Goal: Information Seeking & Learning: Find specific fact

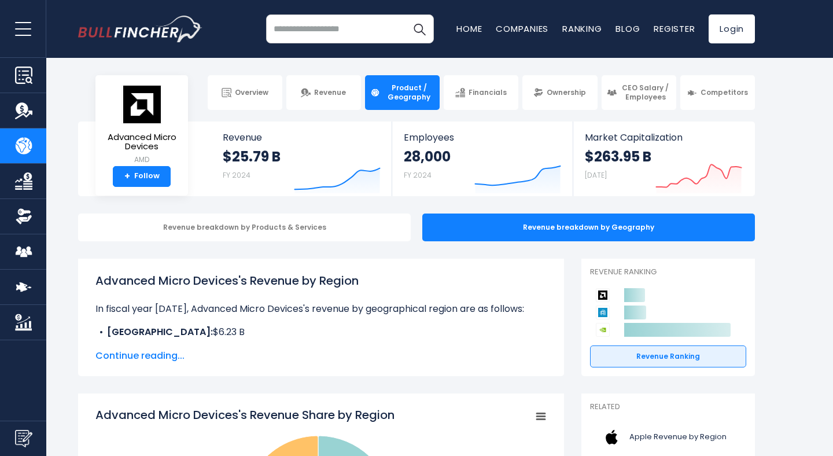
click at [315, 33] on input "search" at bounding box center [350, 28] width 168 height 29
type input "******"
click at [349, 64] on body "Overview Revenue Product / Geography" at bounding box center [416, 228] width 833 height 456
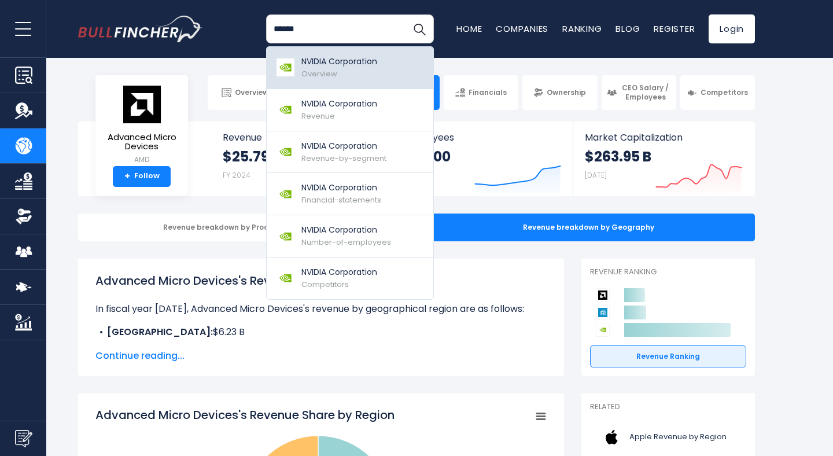
click at [331, 66] on p "NVIDIA Corporation" at bounding box center [339, 62] width 76 height 12
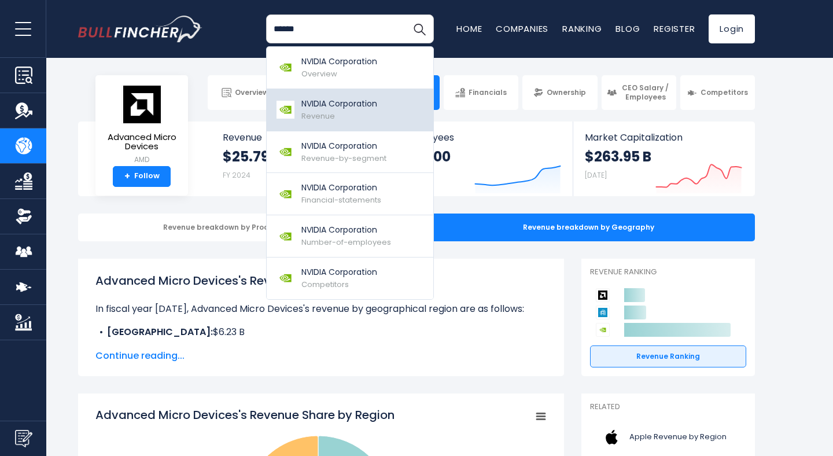
click at [336, 116] on div "NVIDIA Corporation Revenue" at bounding box center [339, 110] width 76 height 24
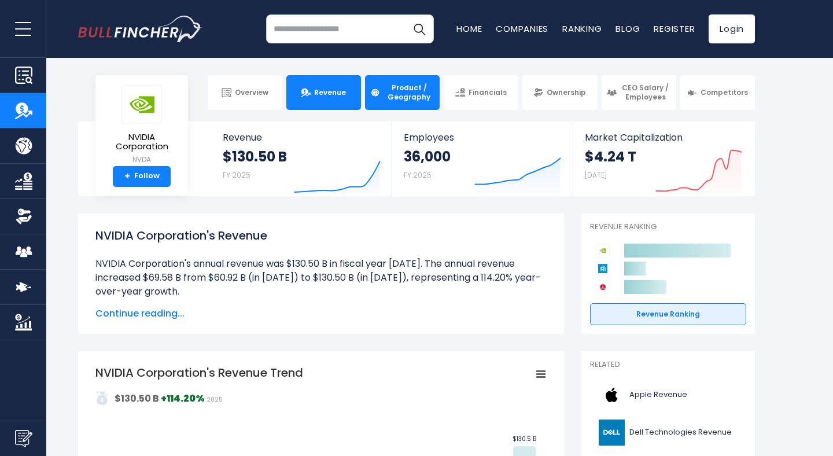
click at [405, 102] on link "Product / Geography" at bounding box center [402, 92] width 75 height 35
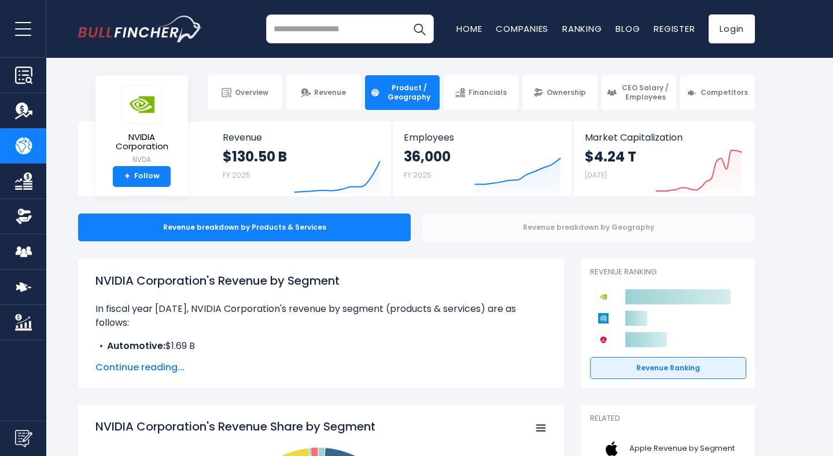
click at [494, 220] on div "Revenue breakdown by Geography" at bounding box center [588, 227] width 332 height 28
click at [508, 227] on div "Revenue breakdown by Geography" at bounding box center [588, 227] width 332 height 28
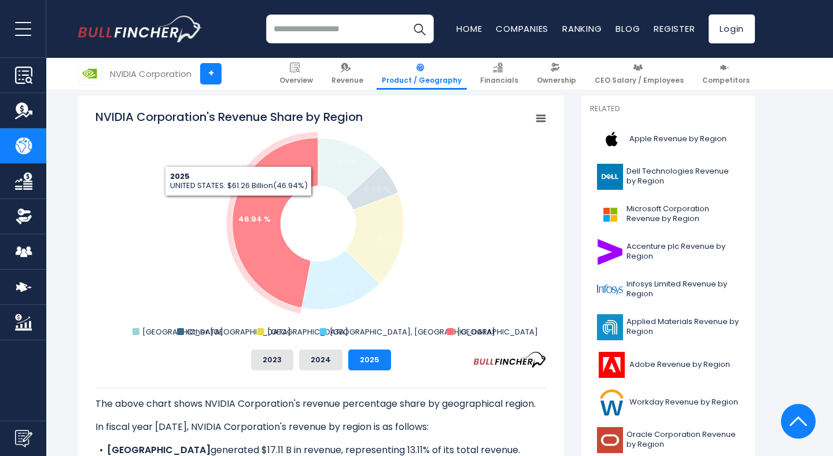
scroll to position [309, 0]
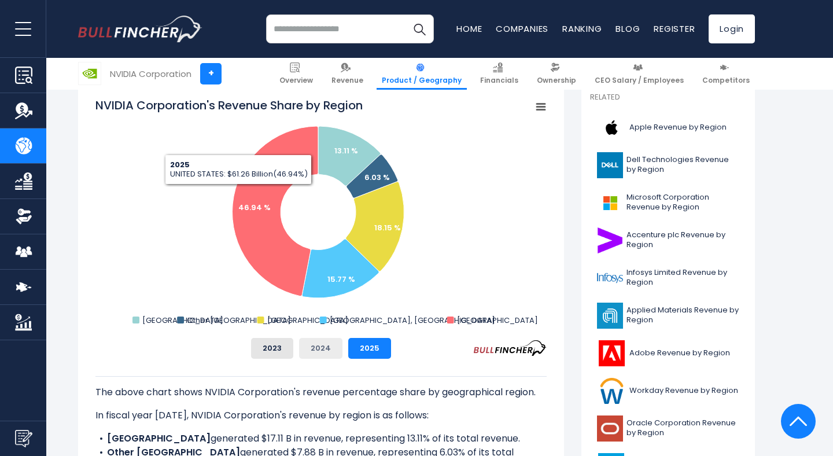
click at [326, 340] on button "2024" at bounding box center [320, 348] width 43 height 21
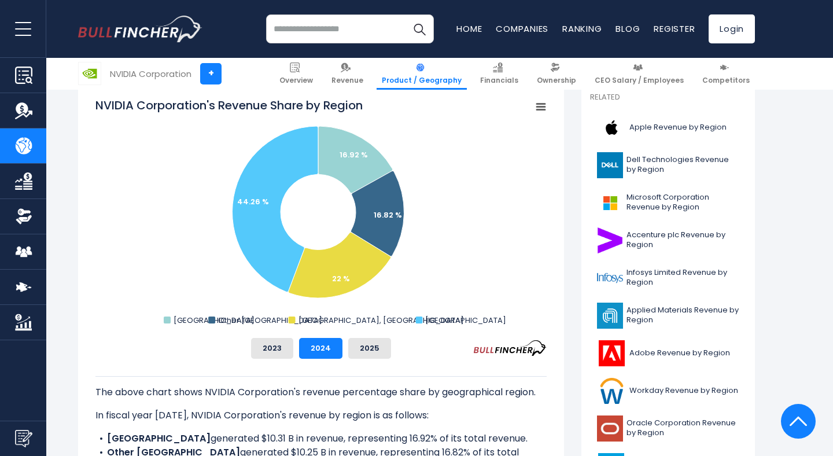
click at [453, 307] on rect "NVIDIA Corporation's Revenue Share by Region" at bounding box center [320, 212] width 451 height 231
click at [453, 305] on rect "NVIDIA Corporation's Revenue Share by Region" at bounding box center [320, 212] width 451 height 231
